Goal: Task Accomplishment & Management: Manage account settings

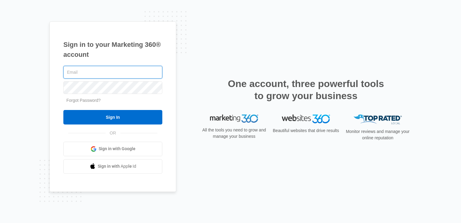
click at [89, 75] on input "text" at bounding box center [112, 72] width 99 height 13
type input "[EMAIL_ADDRESS][DOMAIN_NAME]"
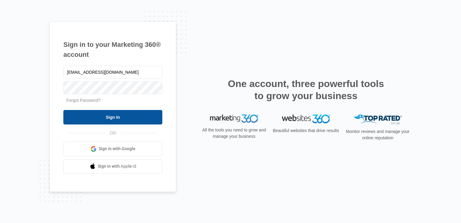
click at [114, 117] on input "Sign In" at bounding box center [112, 117] width 99 height 14
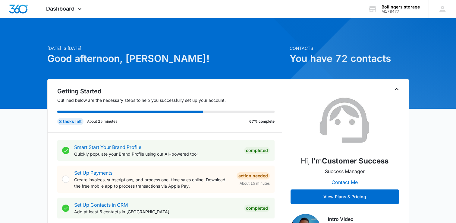
click at [397, 87] on icon "Toggle Collapse" at bounding box center [396, 88] width 7 height 7
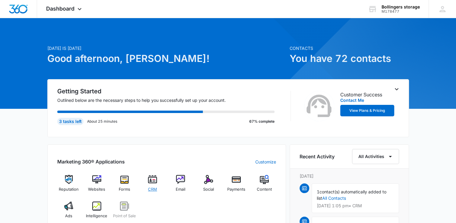
click at [153, 181] on img at bounding box center [152, 179] width 9 height 9
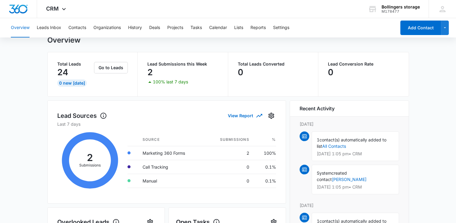
scroll to position [17, 0]
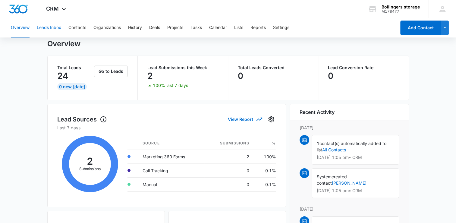
click at [51, 29] on button "Leads Inbox" at bounding box center [49, 27] width 24 height 19
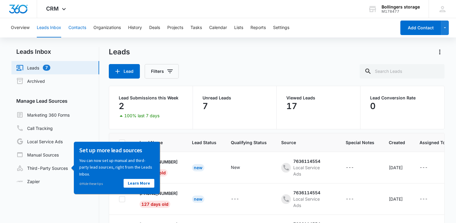
click at [80, 27] on button "Contacts" at bounding box center [77, 27] width 18 height 19
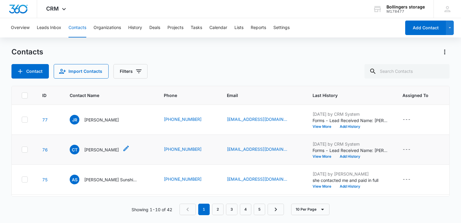
click at [104, 149] on p "Carol Travers" at bounding box center [101, 149] width 35 height 6
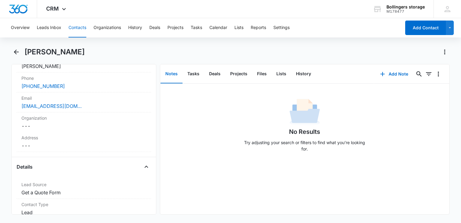
scroll to position [127, 0]
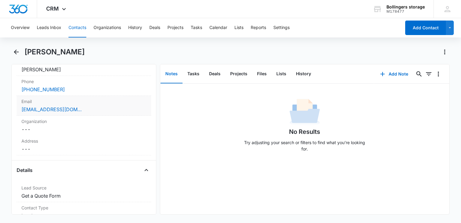
click at [116, 101] on label "Email" at bounding box center [83, 101] width 125 height 6
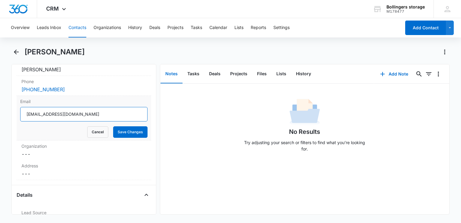
drag, startPoint x: 88, startPoint y: 114, endPoint x: 22, endPoint y: 111, distance: 66.1
click at [22, 111] on input "carol_travers@comcast.net" at bounding box center [83, 114] width 127 height 14
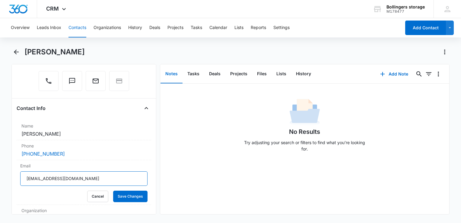
scroll to position [61, 0]
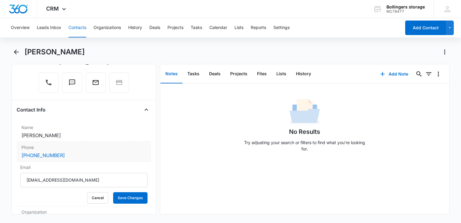
click at [68, 153] on div "(603) 913-7989" at bounding box center [83, 154] width 125 height 7
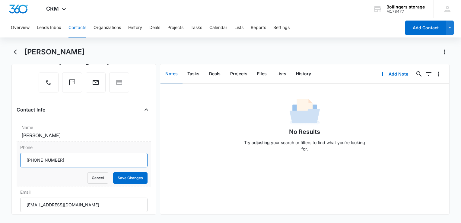
click at [73, 160] on input "Phone" at bounding box center [83, 160] width 127 height 14
drag, startPoint x: 73, startPoint y: 159, endPoint x: 21, endPoint y: 157, distance: 52.2
click at [21, 157] on input "Phone" at bounding box center [83, 160] width 127 height 14
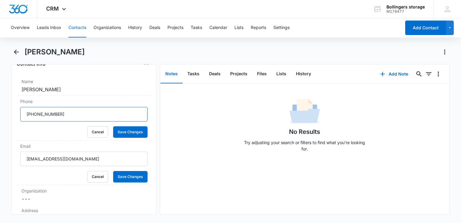
scroll to position [0, 0]
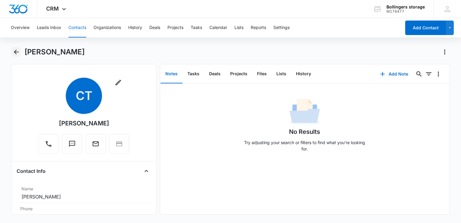
click at [16, 51] on icon "Back" at bounding box center [16, 51] width 7 height 7
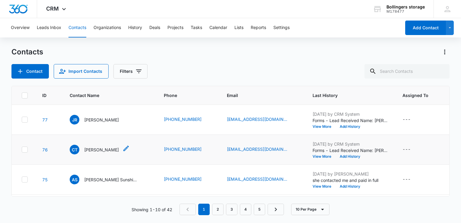
click at [100, 149] on p "Carol Travers" at bounding box center [101, 149] width 35 height 6
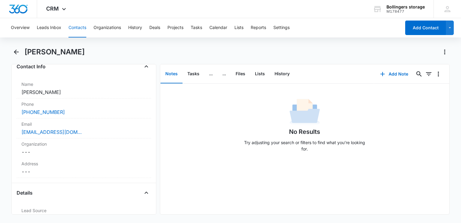
scroll to position [127, 0]
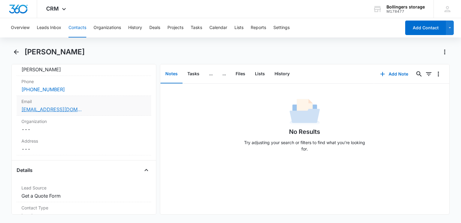
click at [66, 108] on link "carol_travers@comcast.net" at bounding box center [51, 109] width 60 height 7
click at [380, 73] on icon "button" at bounding box center [382, 73] width 7 height 7
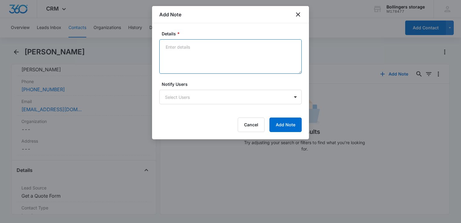
click at [171, 49] on textarea "Details *" at bounding box center [230, 56] width 142 height 34
click at [292, 45] on textarea "called, text and E-mailed 10/7/25. left message that we only hag outside parki" at bounding box center [230, 56] width 142 height 34
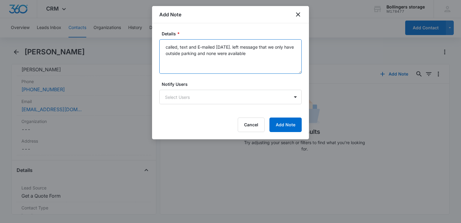
drag, startPoint x: 195, startPoint y: 64, endPoint x: 186, endPoint y: 52, distance: 14.3
click at [186, 52] on textarea "called, text and E-mailed 10/7/25. left message that we only have outside parki…" at bounding box center [230, 56] width 142 height 34
type textarea "called, text and E-mailed 10/7/25. left message that we only have outside parki…"
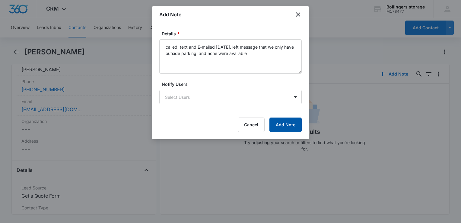
click at [286, 125] on button "Add Note" at bounding box center [285, 124] width 32 height 14
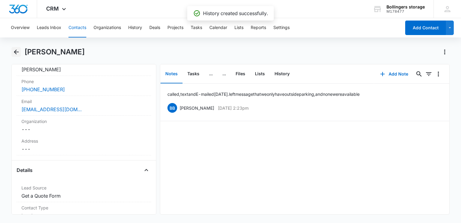
click at [14, 53] on icon "Back" at bounding box center [16, 51] width 7 height 7
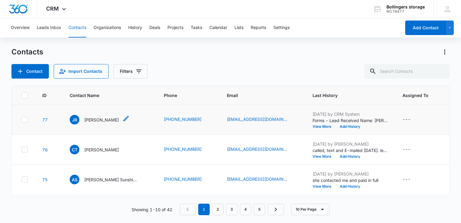
click at [91, 117] on p "Jeff Rockinberg" at bounding box center [101, 119] width 35 height 6
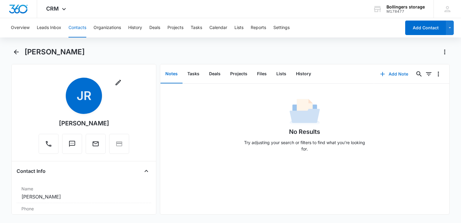
click at [384, 72] on button "Add Note" at bounding box center [394, 74] width 40 height 14
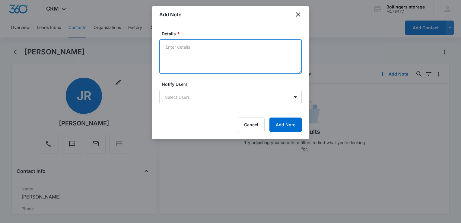
click at [172, 46] on textarea "Details *" at bounding box center [230, 56] width 142 height 34
type textarea "He text and called me going to look at one 10/7/25"
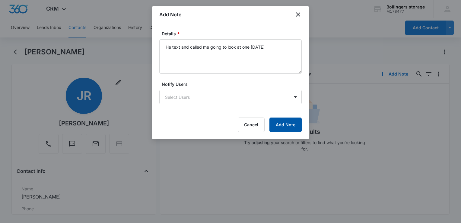
click at [287, 125] on button "Add Note" at bounding box center [285, 124] width 32 height 14
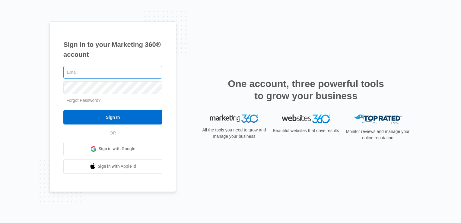
click at [139, 73] on input "text" at bounding box center [112, 72] width 99 height 13
type input "blbrown1161@outlook.com"
click at [95, 98] on link "Forgot Password?" at bounding box center [83, 100] width 34 height 5
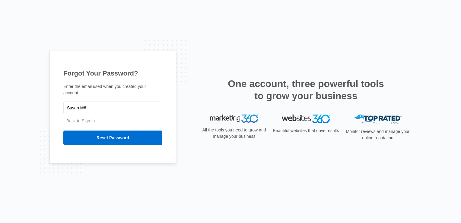
type input "Susan1##"
click at [122, 141] on div "Forgot Your Password? Enter the email used when you created your account. Susan…" at bounding box center [112, 106] width 127 height 112
click at [121, 136] on input "Reset Password" at bounding box center [112, 137] width 99 height 14
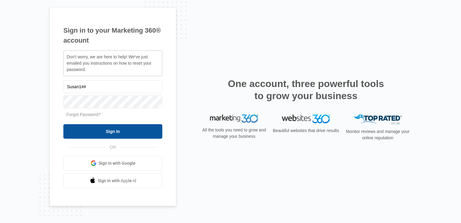
click at [119, 129] on input "Sign In" at bounding box center [112, 131] width 99 height 14
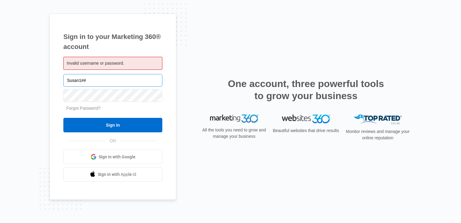
click at [98, 80] on input "Susan1##" at bounding box center [112, 80] width 99 height 13
type input "S"
click at [98, 80] on input "text" at bounding box center [112, 80] width 99 height 13
type input "[EMAIL_ADDRESS][DOMAIN_NAME]"
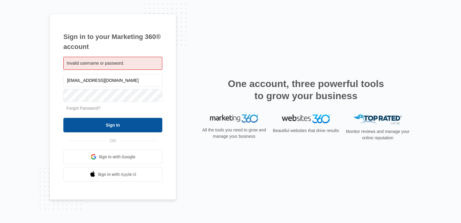
click at [117, 125] on input "Sign In" at bounding box center [112, 125] width 99 height 14
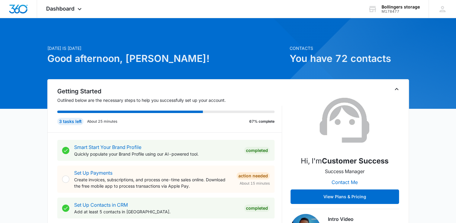
click at [398, 89] on icon "Toggle Collapse" at bounding box center [396, 88] width 7 height 7
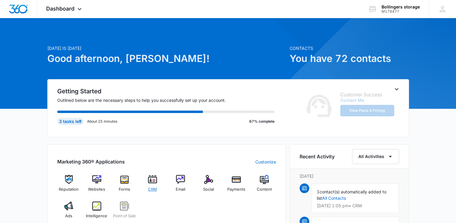
click at [153, 185] on div "CRM" at bounding box center [152, 185] width 23 height 21
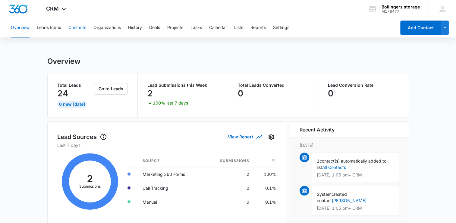
click at [79, 24] on button "Contacts" at bounding box center [77, 27] width 18 height 19
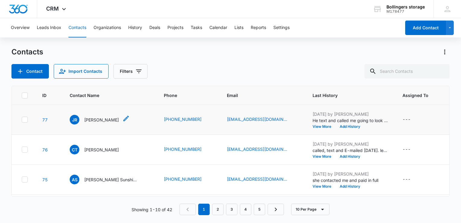
click at [99, 119] on p "[PERSON_NAME]" at bounding box center [101, 119] width 35 height 6
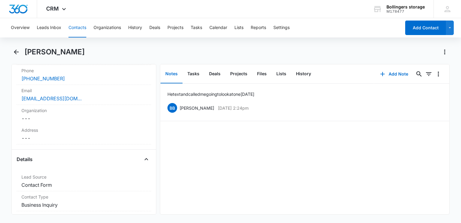
scroll to position [135, 0]
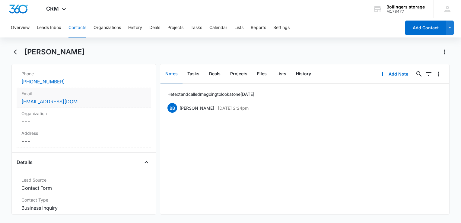
click at [102, 98] on div "Rockinberg@gmail.com" at bounding box center [83, 101] width 125 height 7
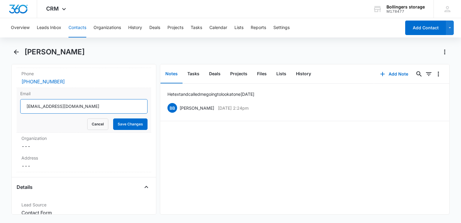
drag, startPoint x: 84, startPoint y: 105, endPoint x: 19, endPoint y: 100, distance: 65.7
click at [19, 100] on div "Email Rockinberg@gmail.com Cancel Save Changes" at bounding box center [84, 110] width 134 height 45
